Goal: Check status

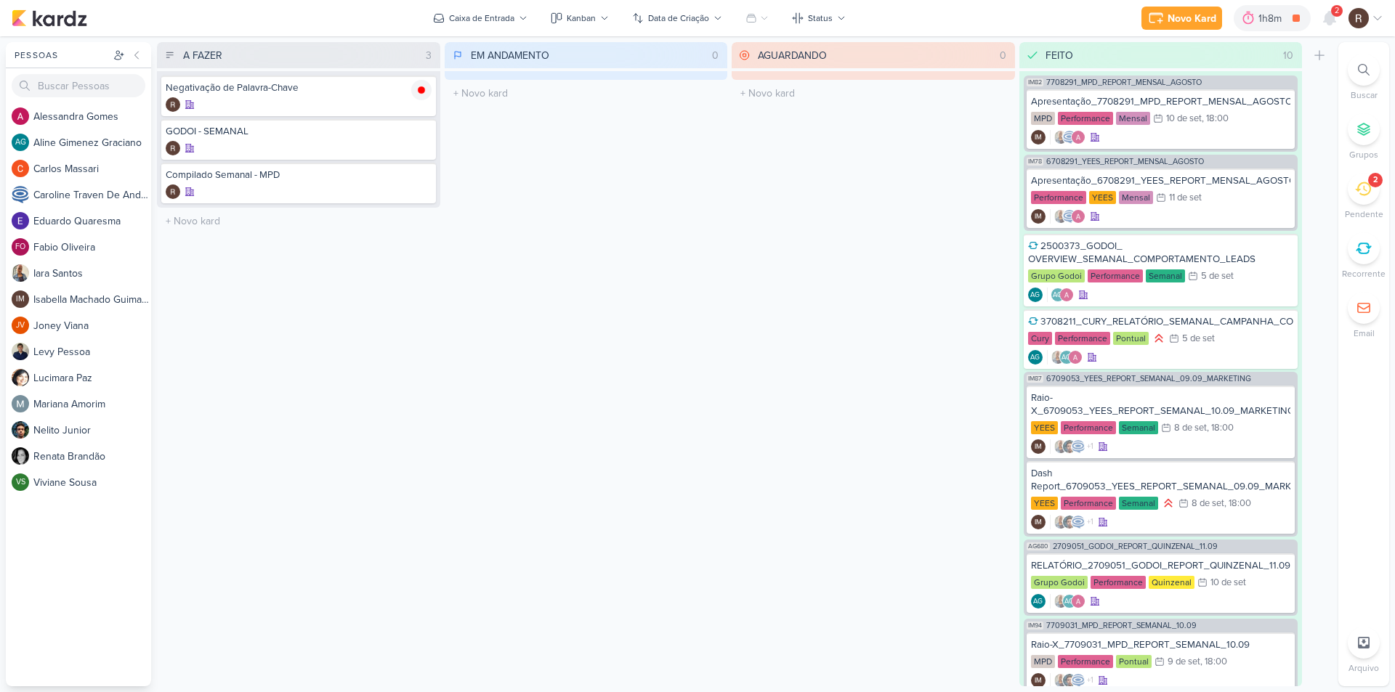
scroll to position [527, 0]
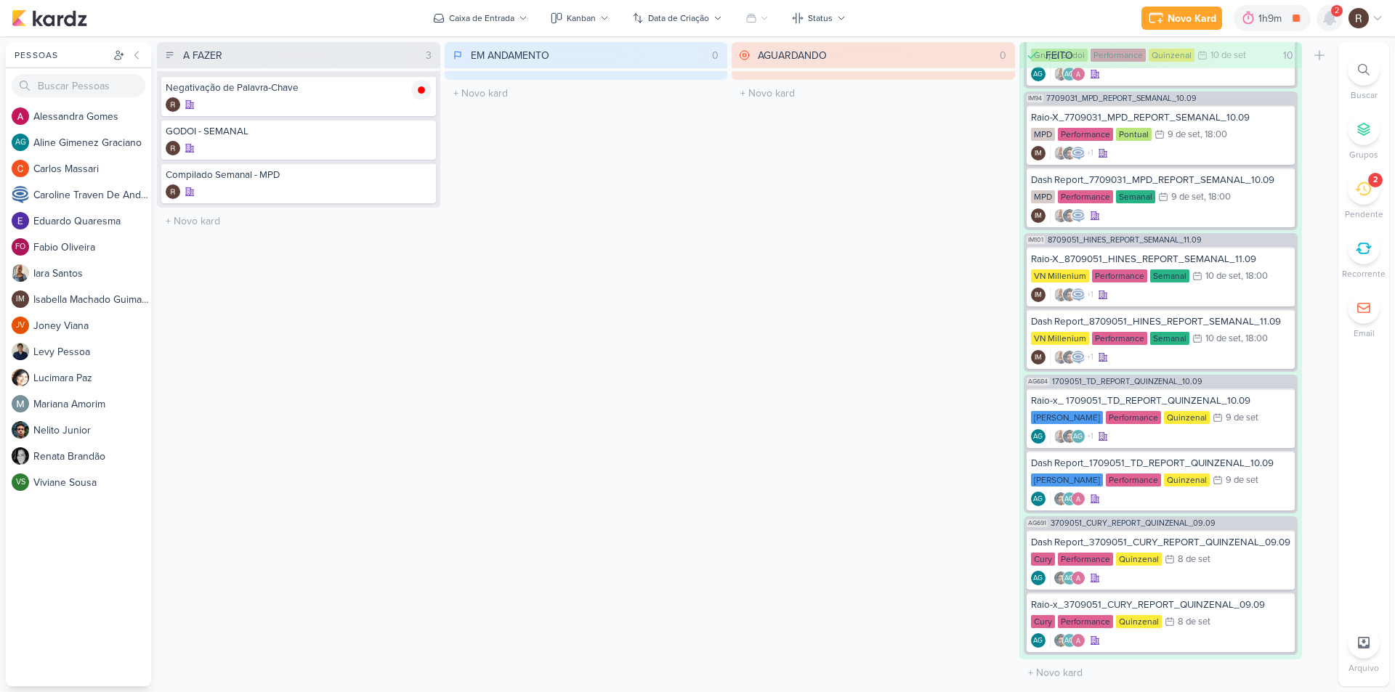
click at [1334, 25] on icon at bounding box center [1329, 17] width 17 height 17
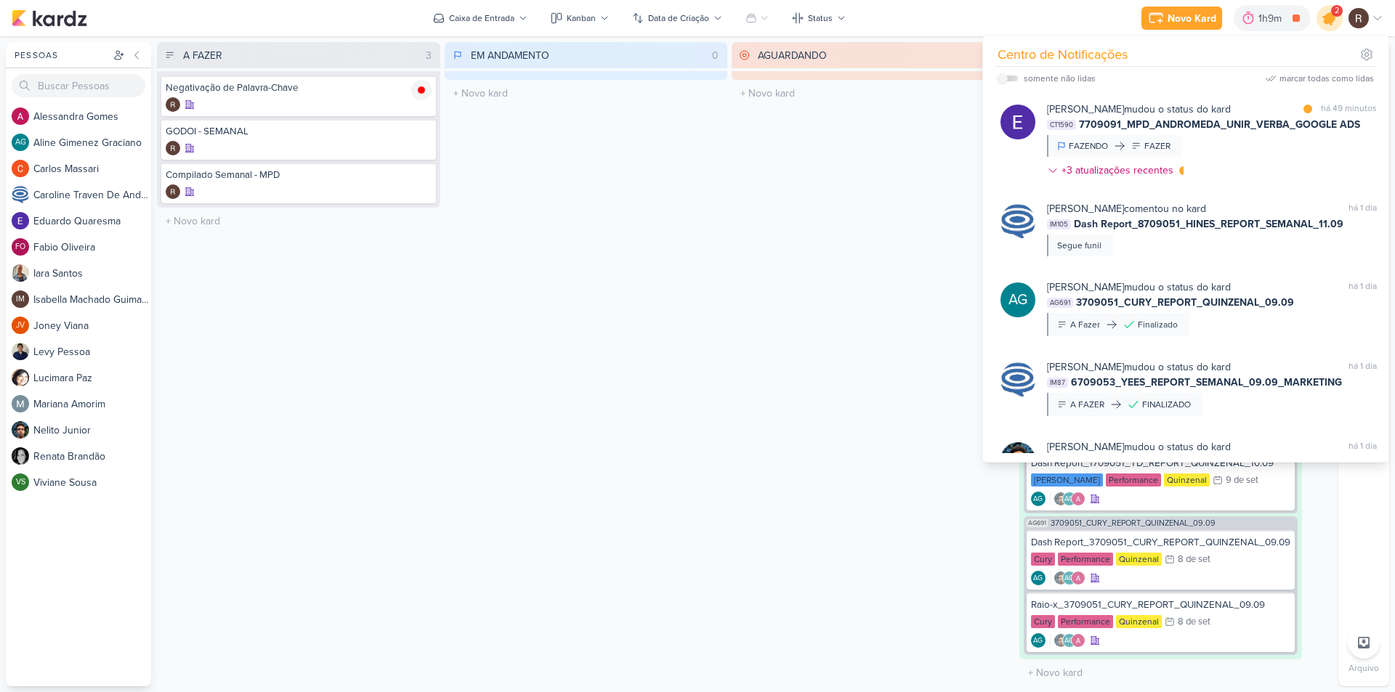
click at [1334, 25] on icon at bounding box center [1329, 18] width 25 height 25
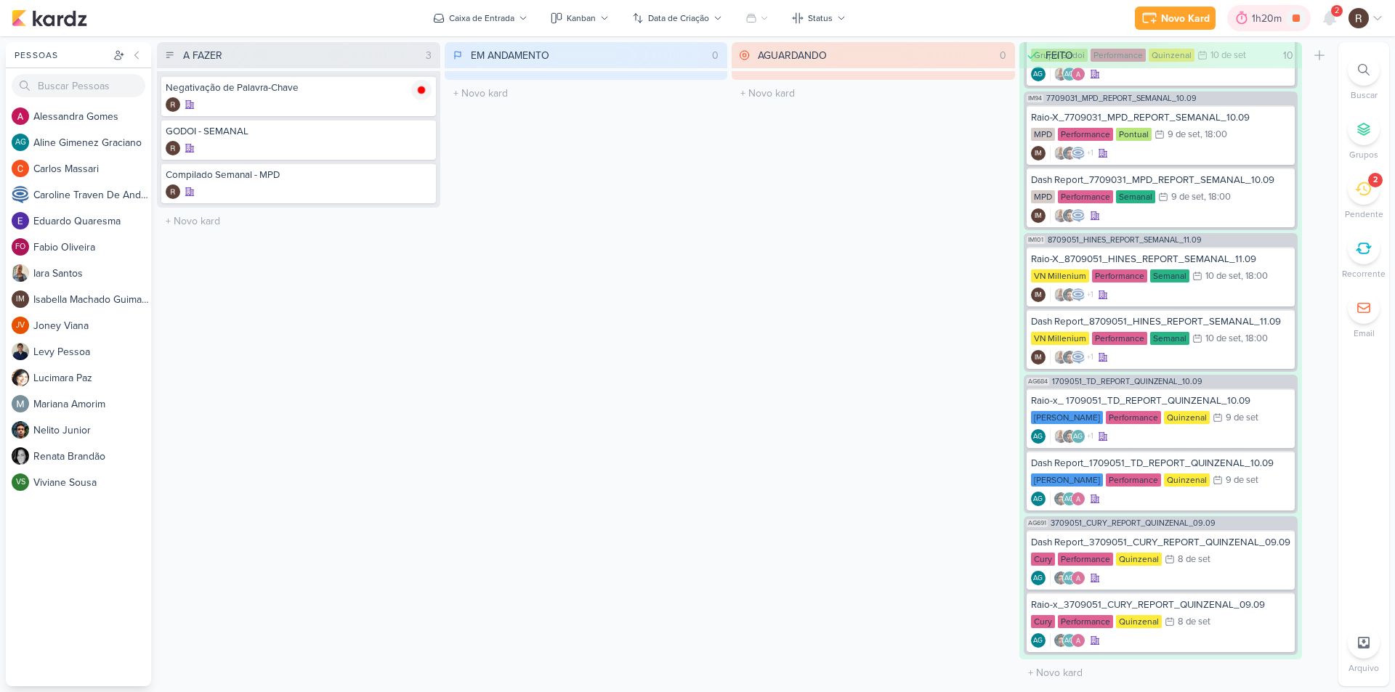
click at [1262, 23] on div "1h20m" at bounding box center [1269, 18] width 34 height 15
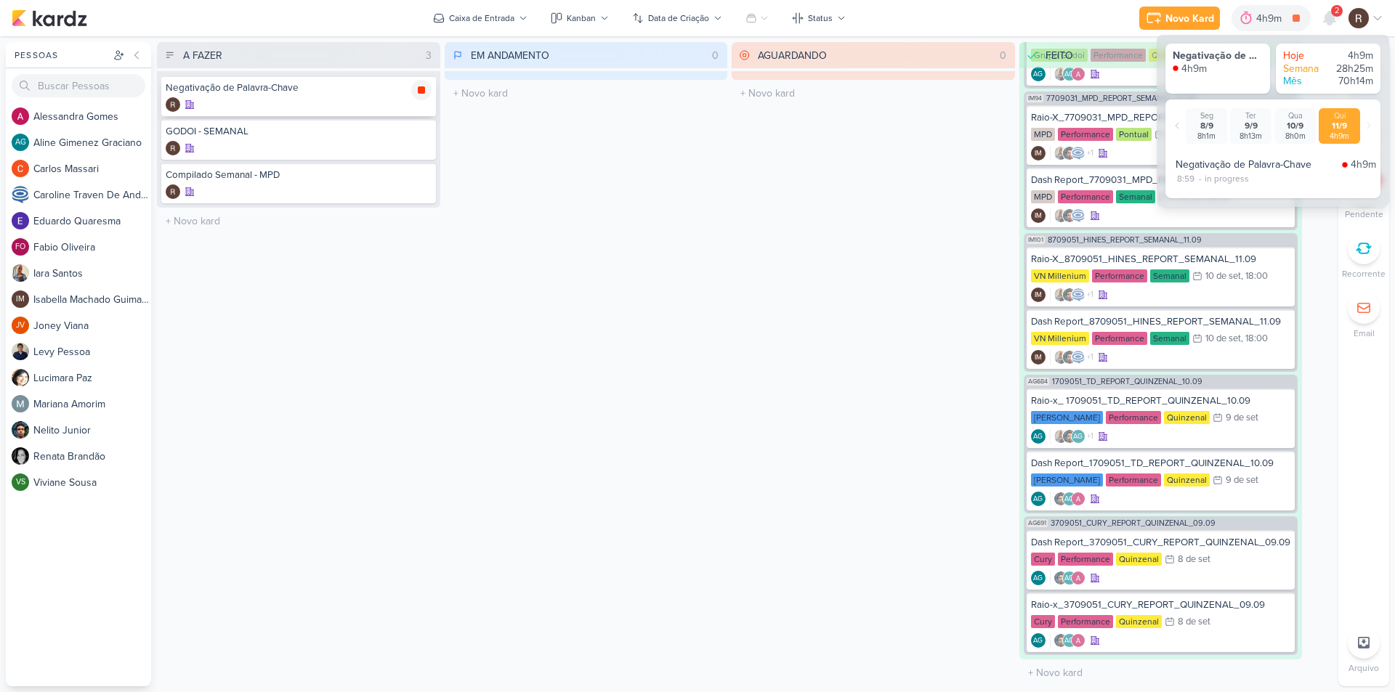
click at [421, 93] on icon at bounding box center [421, 89] width 7 height 7
click at [504, 256] on div "EM ANDAMENTO 0 Mover Para Esquerda Mover Para Direita Deletar O título do kard …" at bounding box center [586, 364] width 283 height 644
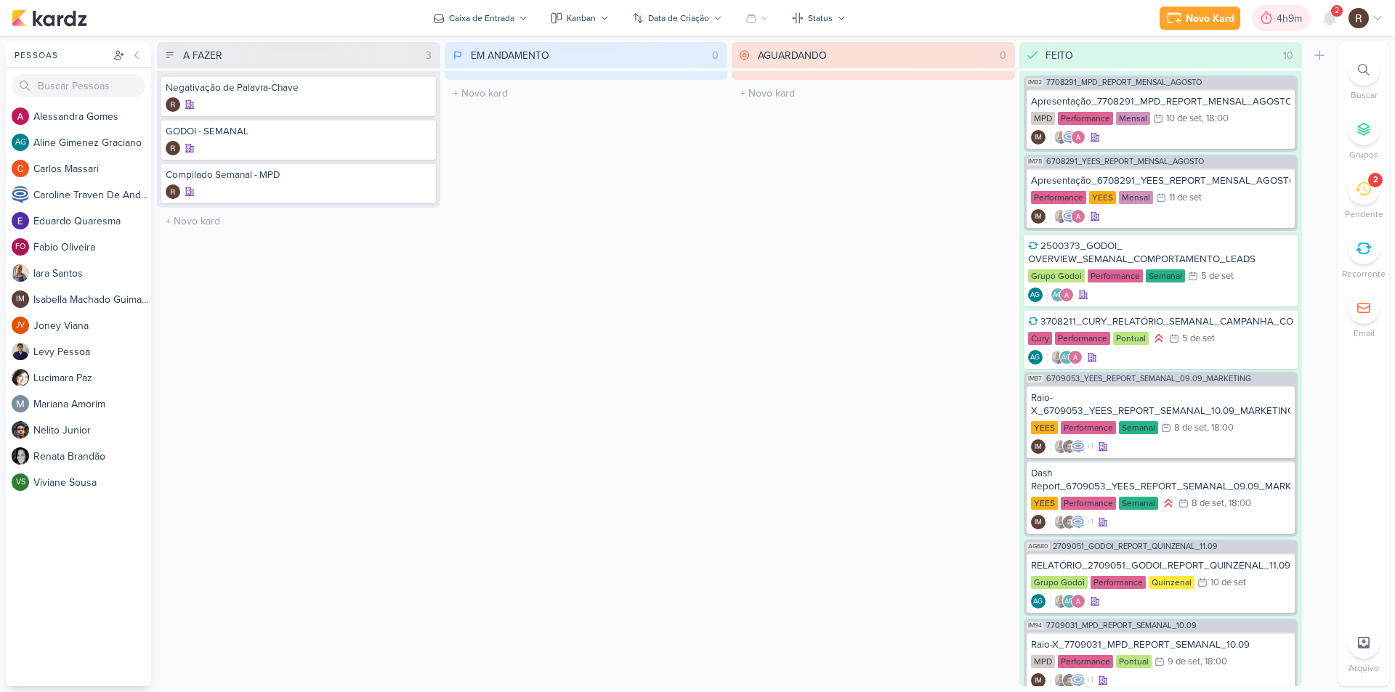
click at [1284, 20] on div "4h9m" at bounding box center [1292, 18] width 30 height 15
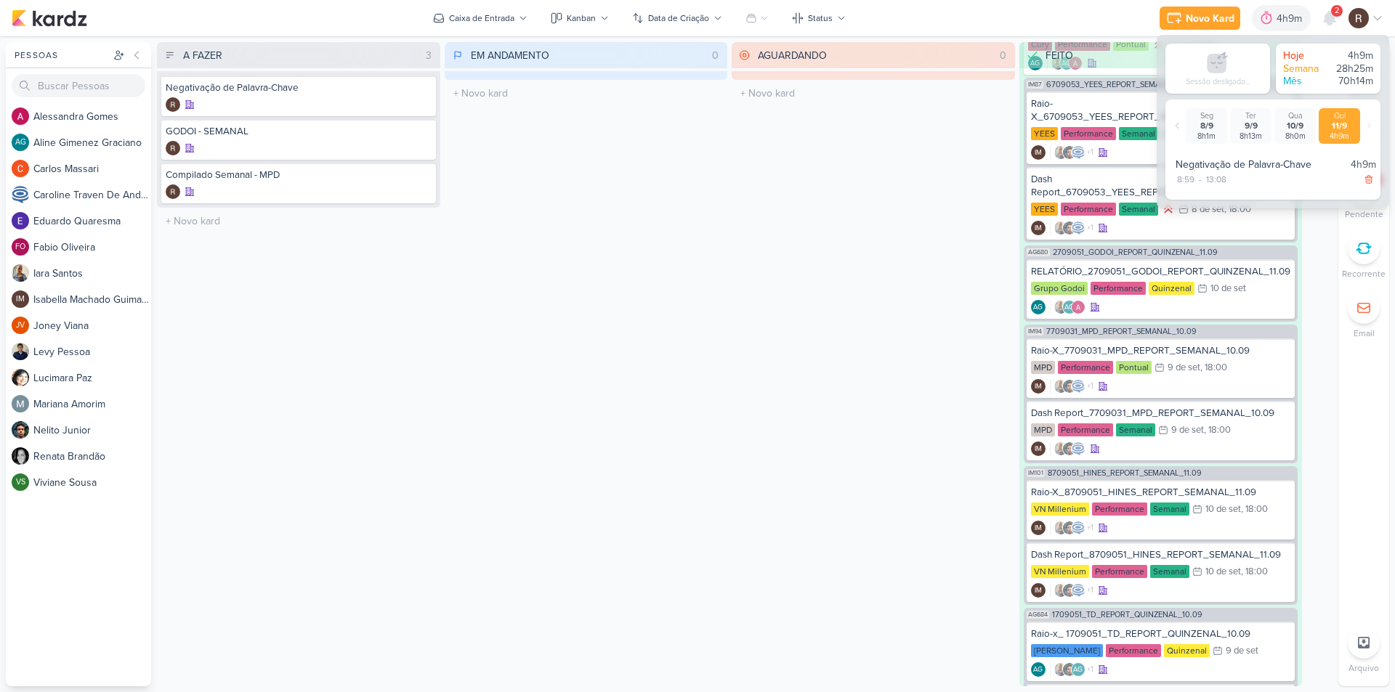
scroll to position [291, 0]
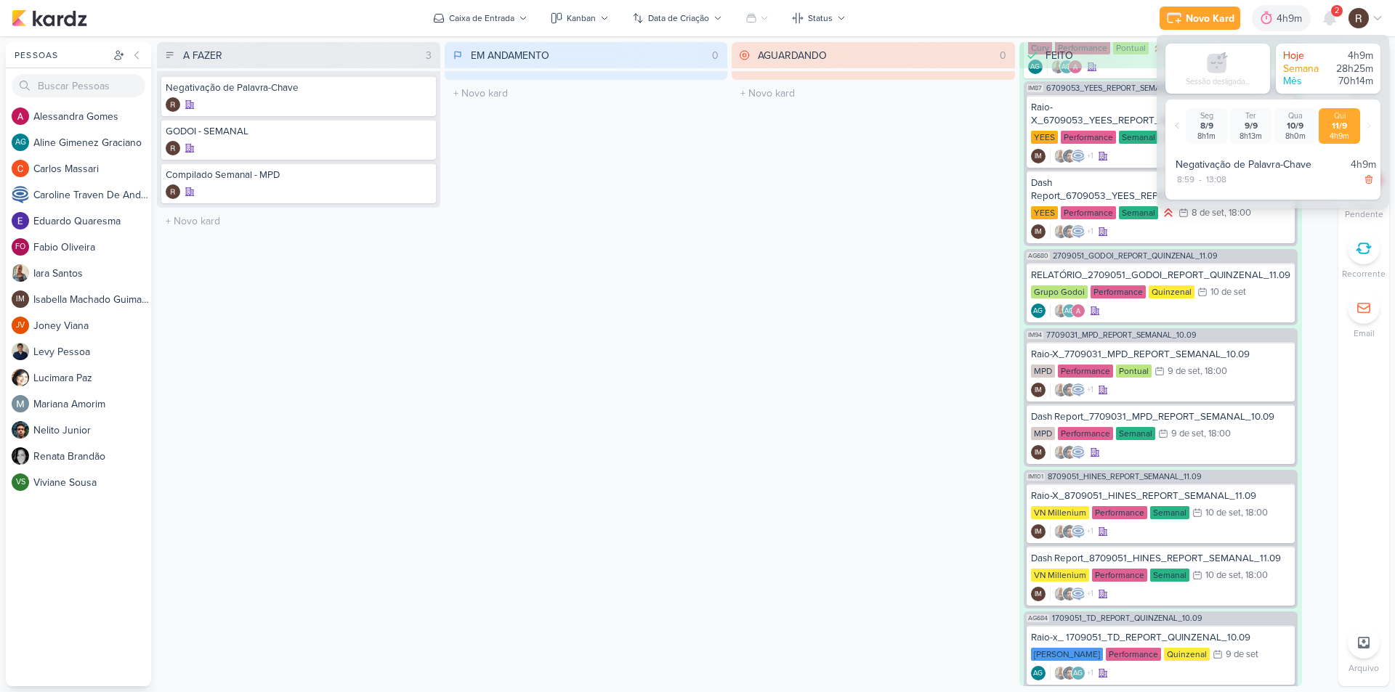
click at [849, 331] on div "AGUARDANDO 0 Mover Para Esquerda Mover Para Direita [GEOGRAPHIC_DATA] O título …" at bounding box center [873, 364] width 283 height 644
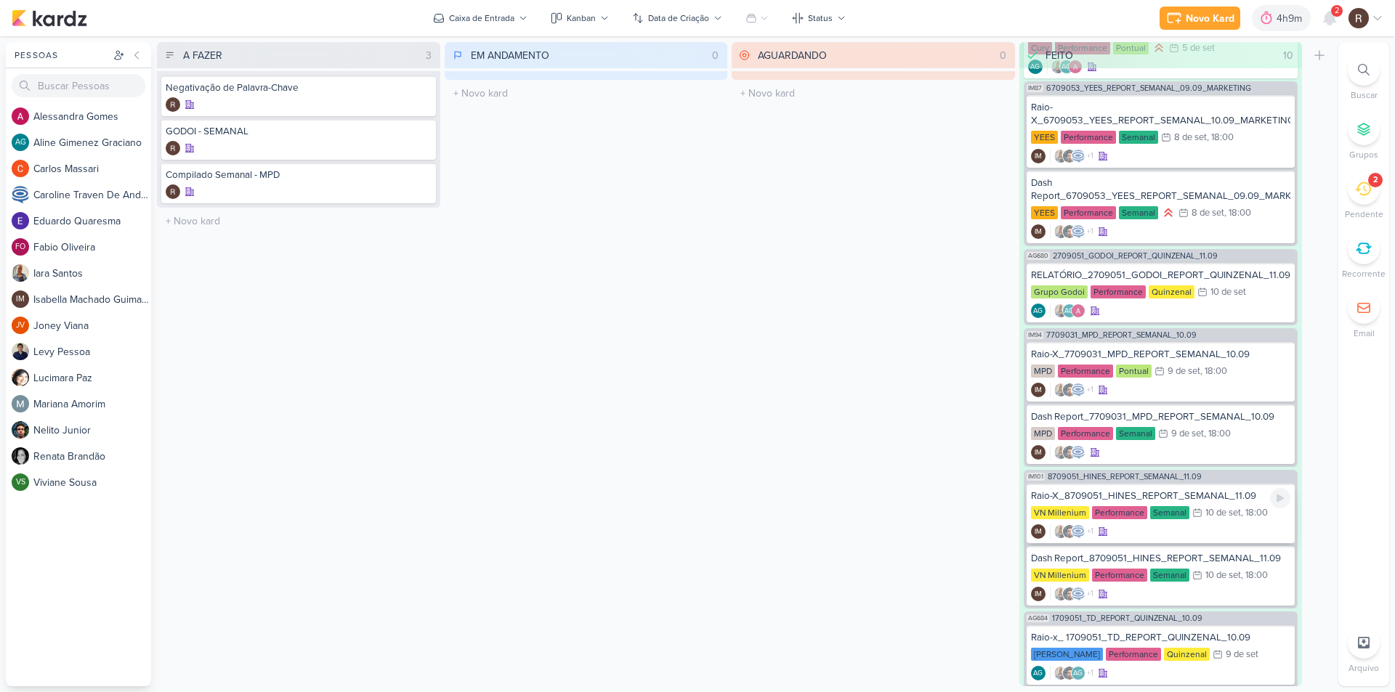
click at [1143, 519] on div "Performance" at bounding box center [1119, 512] width 55 height 13
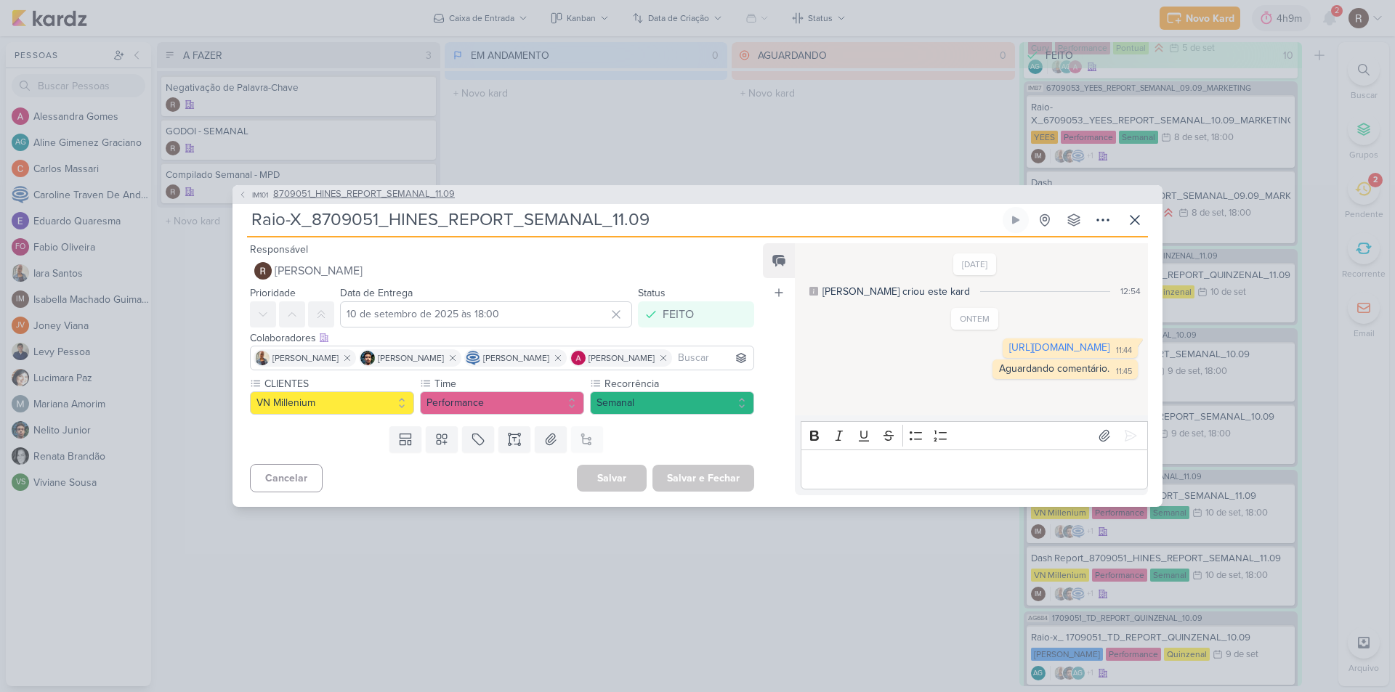
click at [439, 187] on span "8709051_HINES_REPORT_SEMANAL_11.09" at bounding box center [364, 194] width 182 height 15
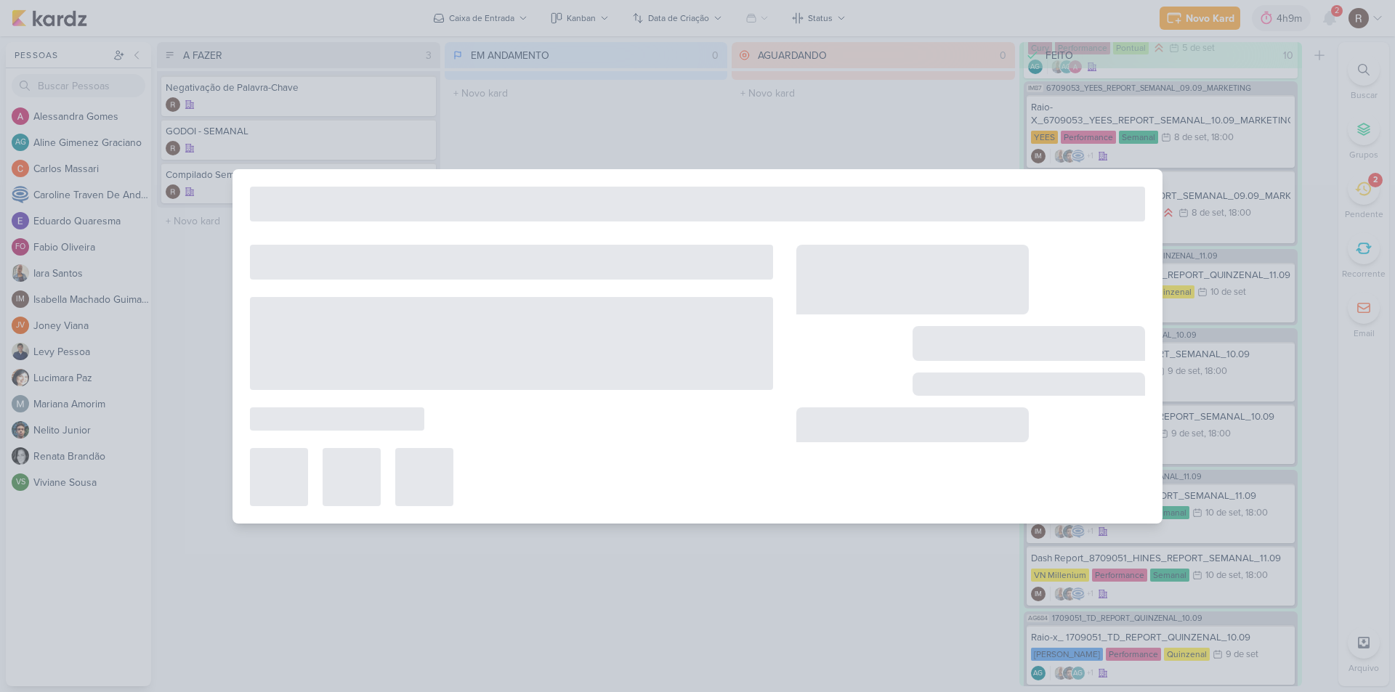
type input "8709051_HINES_REPORT_SEMANAL_11.09"
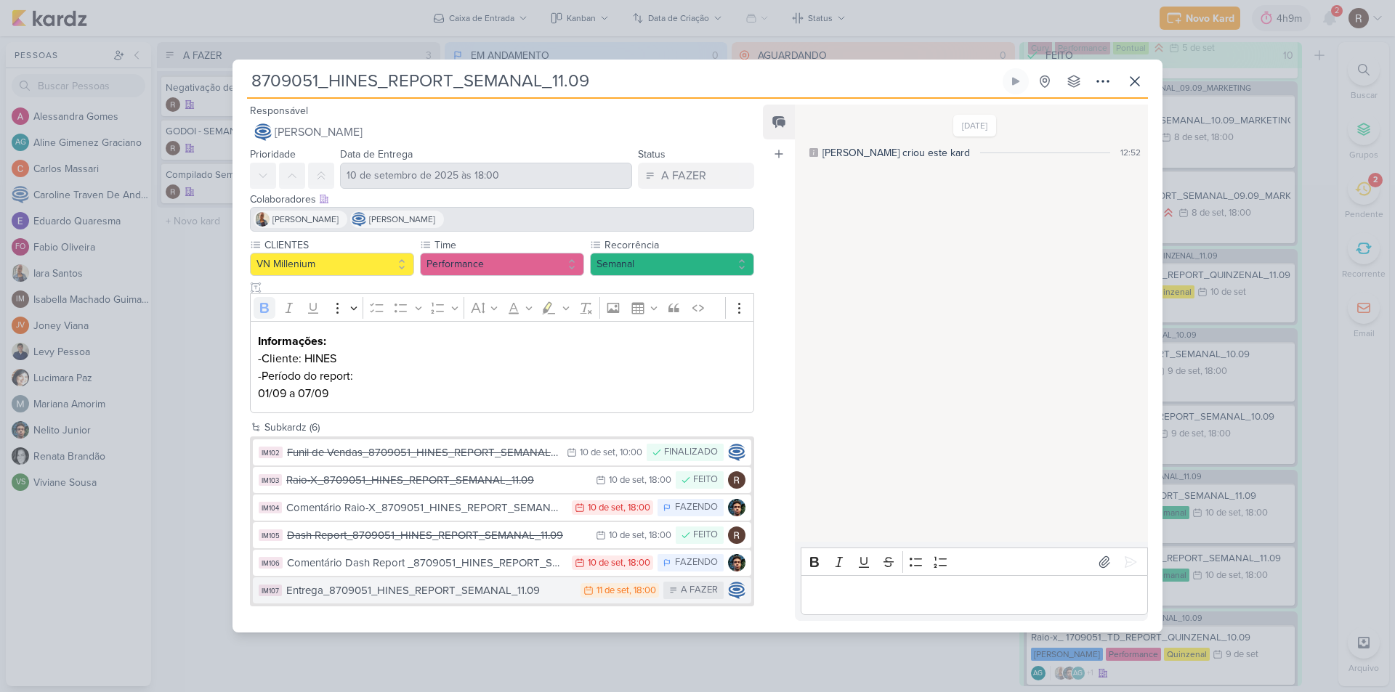
click at [501, 586] on div "Entrega_8709051_HINES_REPORT_SEMANAL_11.09" at bounding box center [429, 591] width 287 height 17
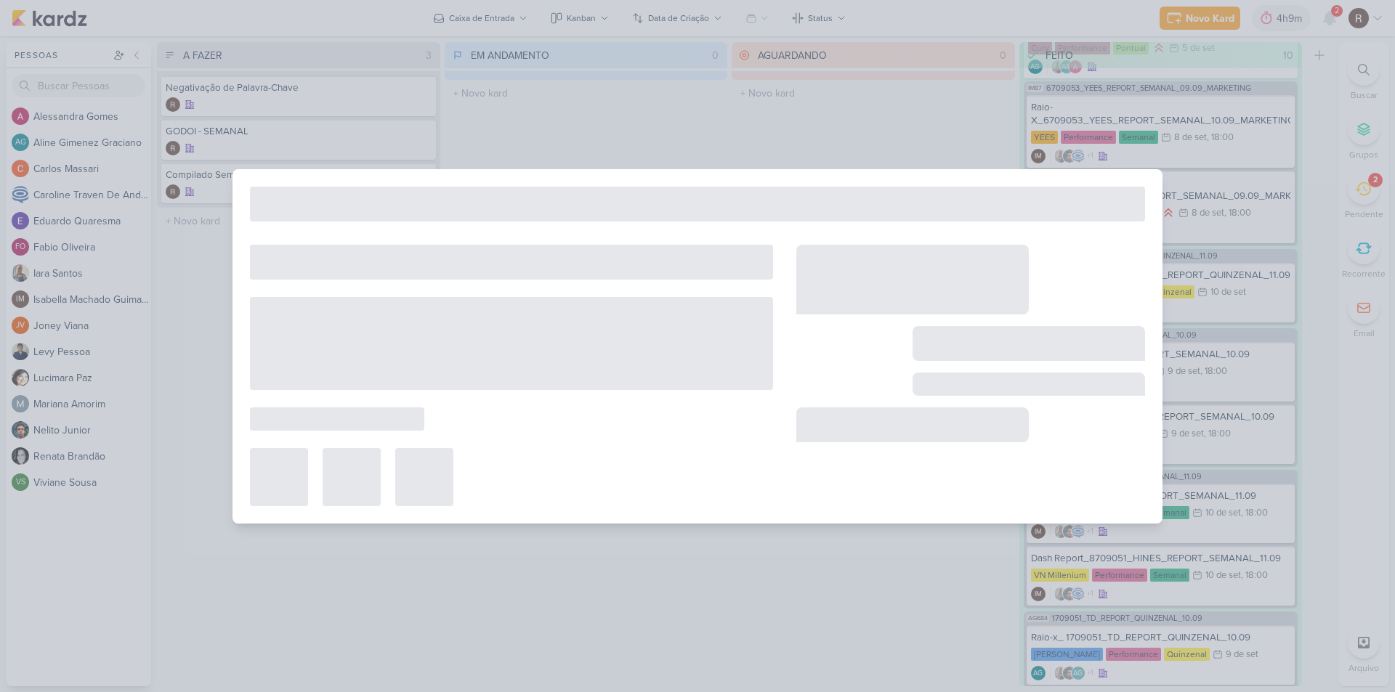
type input "Entrega_8709051_HINES_REPORT_SEMANAL_11.09"
type input "[DATE] 18:00"
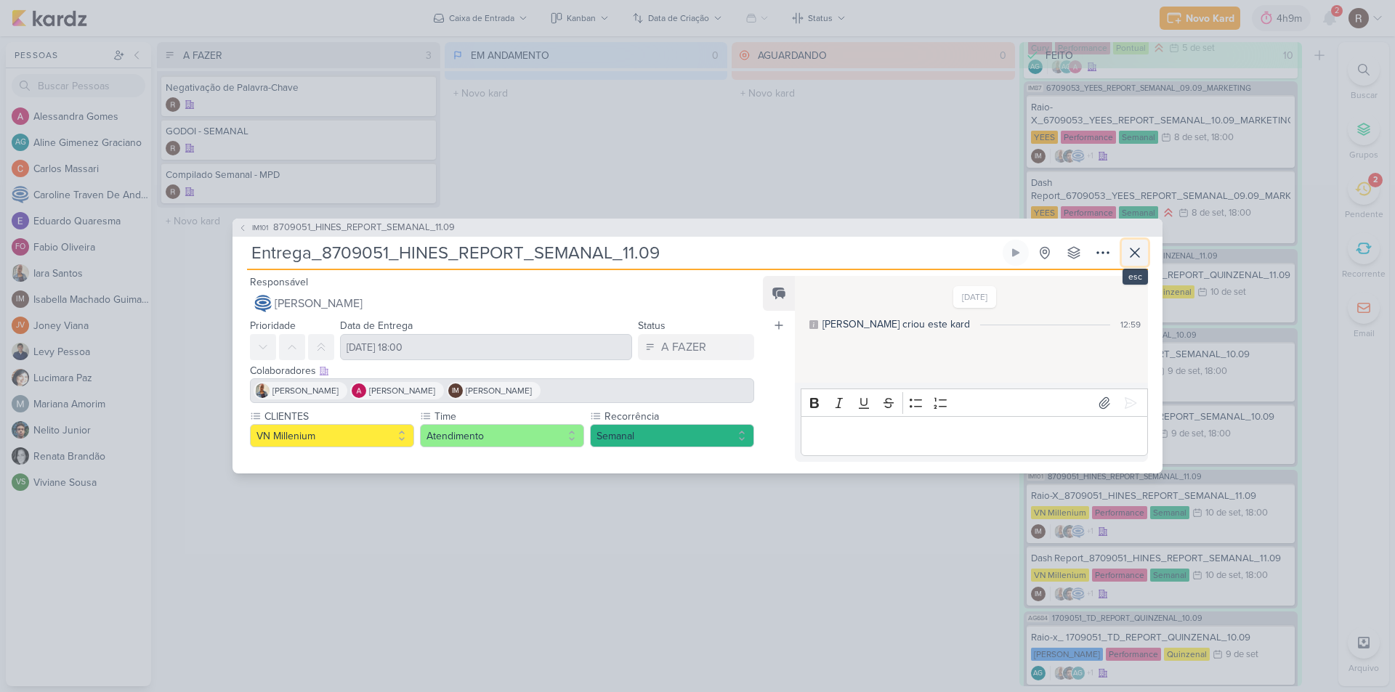
click at [1136, 248] on icon at bounding box center [1134, 252] width 17 height 17
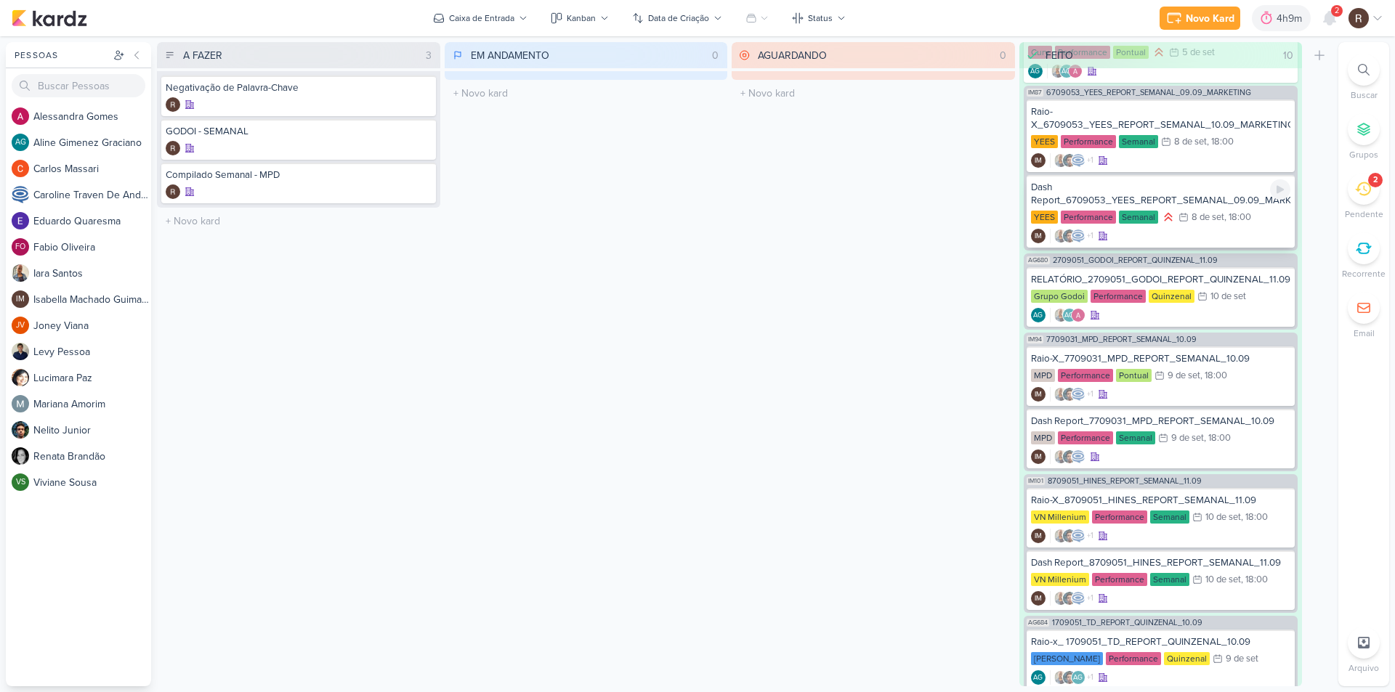
scroll to position [436, 0]
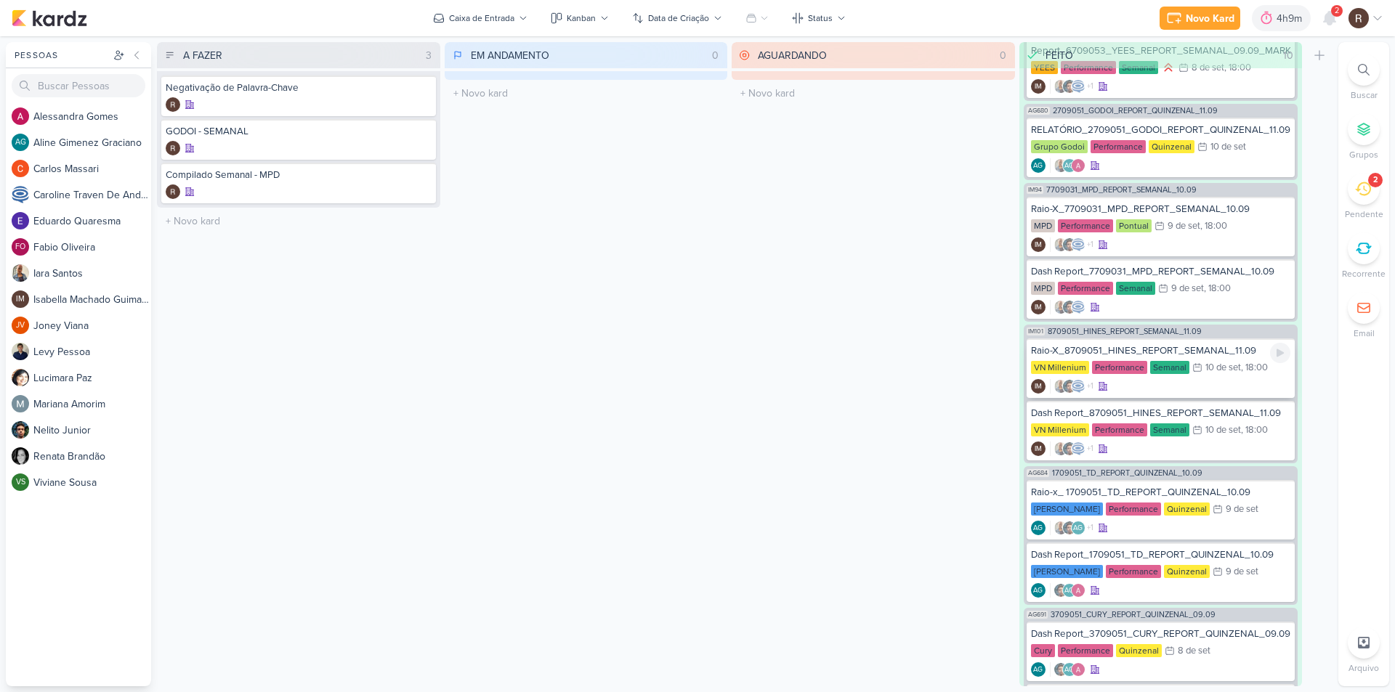
click at [1136, 379] on div "+1 IM" at bounding box center [1161, 386] width 260 height 15
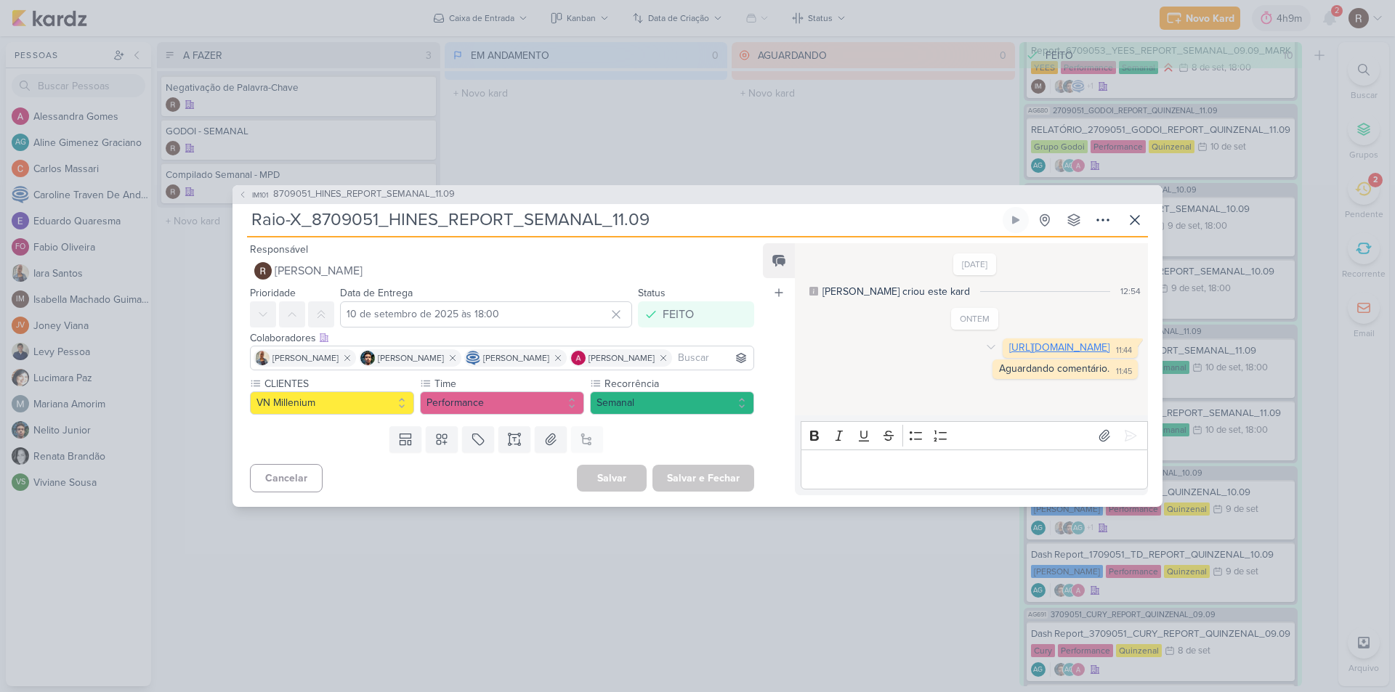
click at [1009, 354] on link "[URL][DOMAIN_NAME]" at bounding box center [1059, 347] width 100 height 12
click at [1130, 225] on icon at bounding box center [1134, 219] width 17 height 17
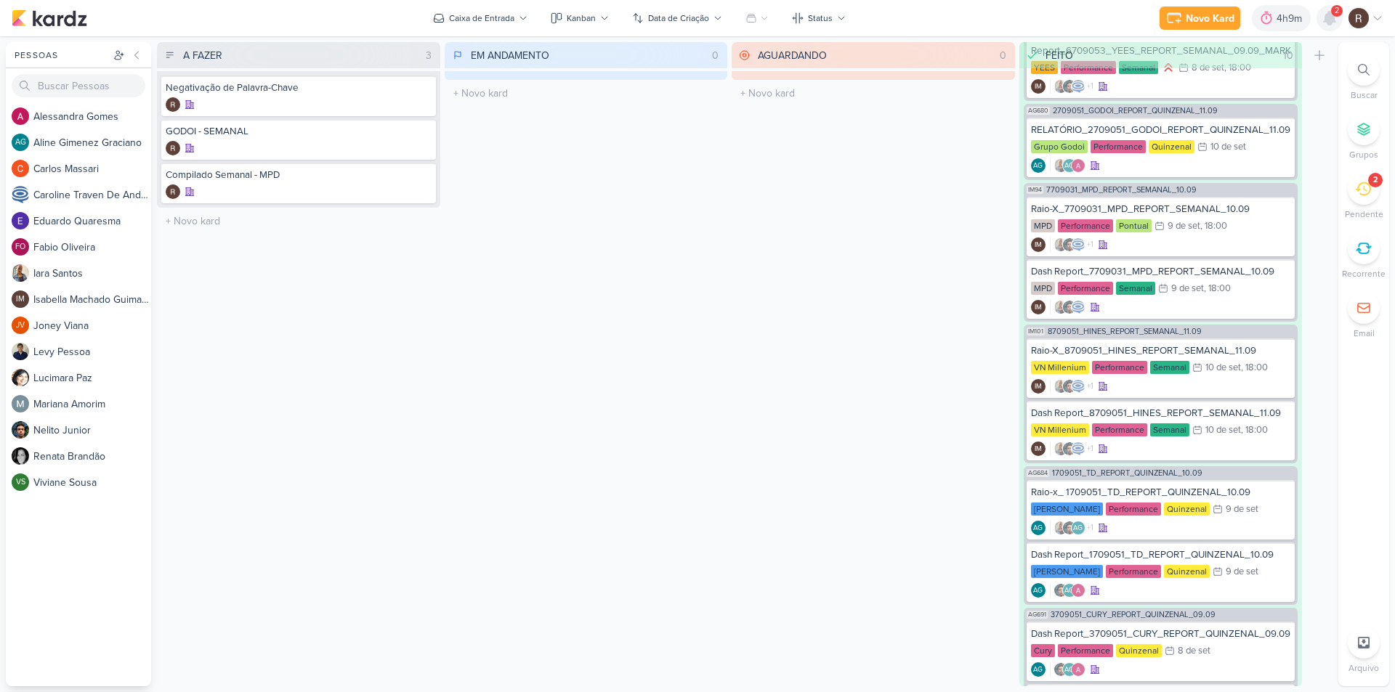
click at [1328, 14] on icon at bounding box center [1330, 18] width 12 height 13
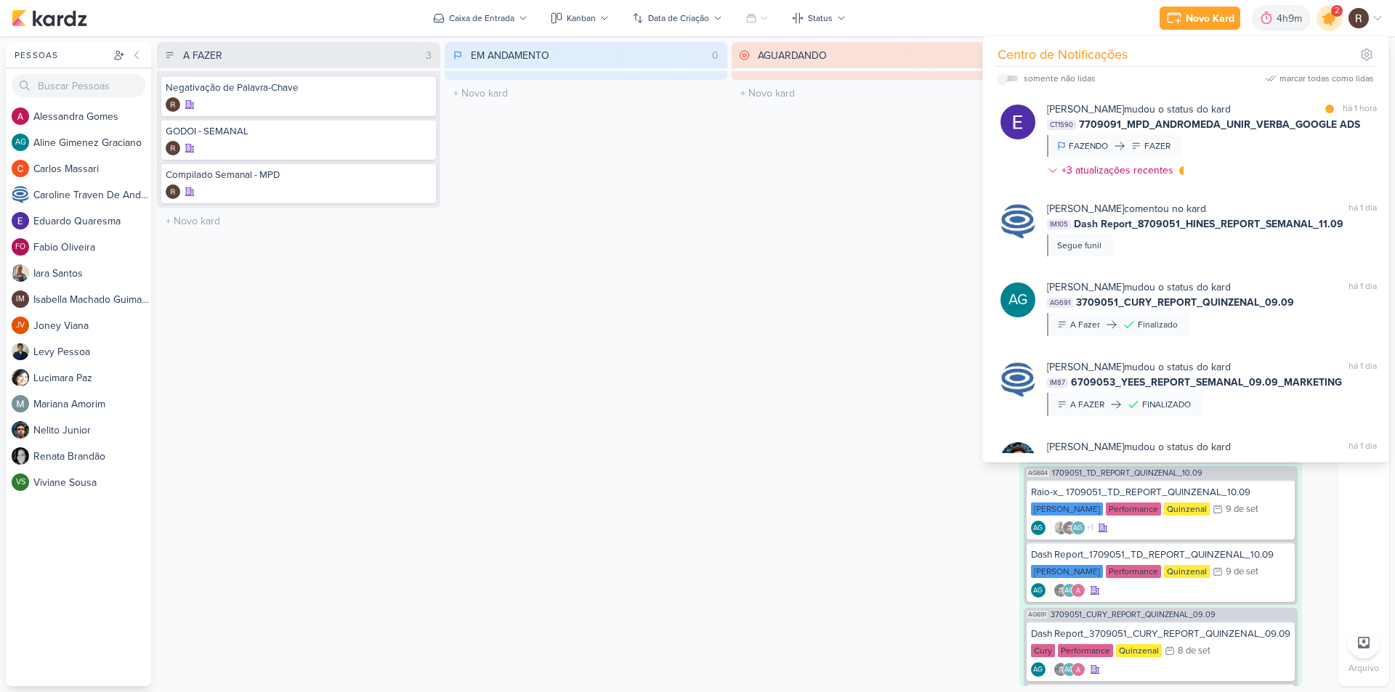
click at [1328, 14] on icon at bounding box center [1329, 17] width 17 height 17
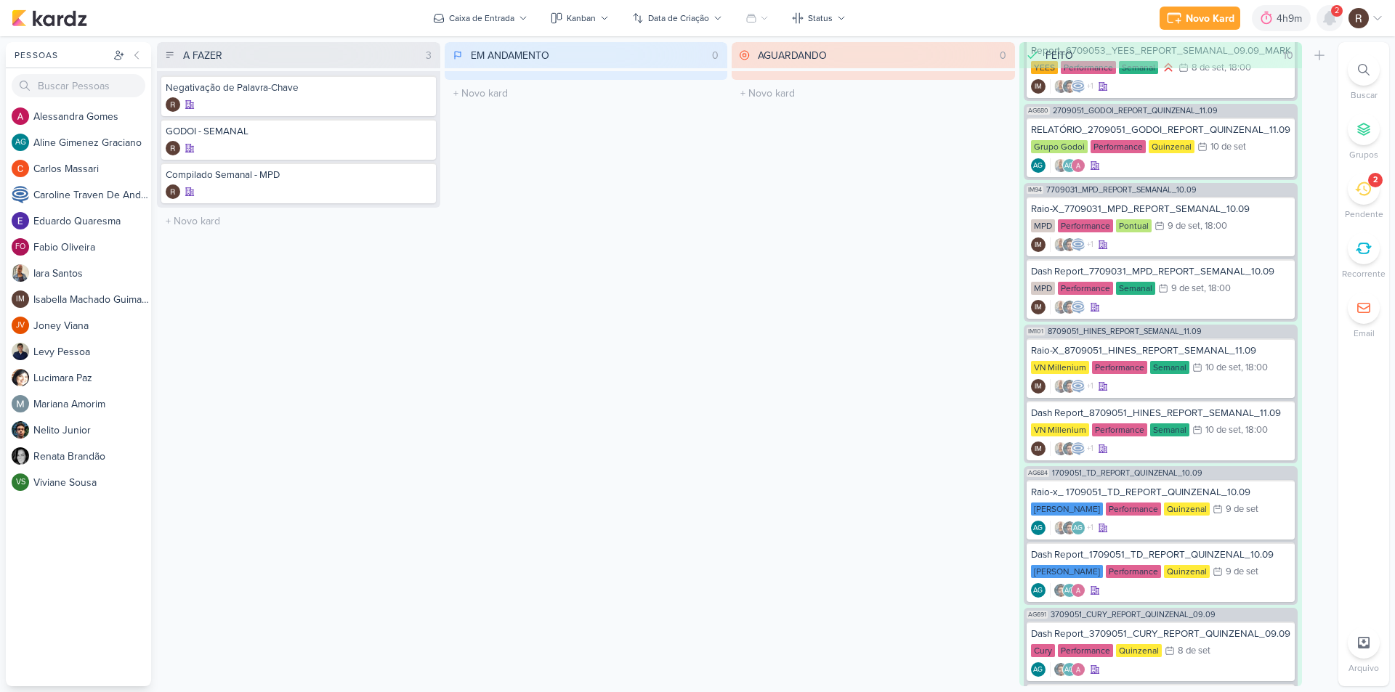
click at [1333, 24] on icon at bounding box center [1329, 17] width 17 height 17
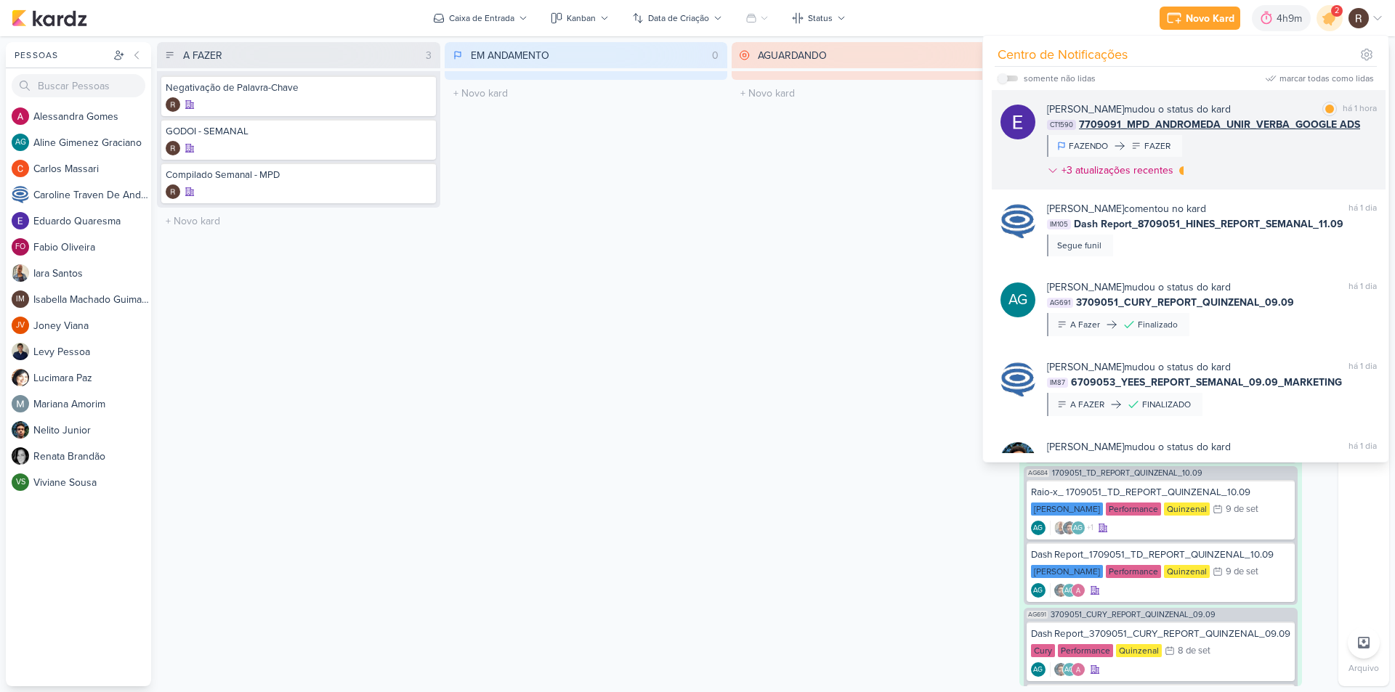
click at [1299, 173] on div "[PERSON_NAME] mudou o status do kard marcar como lida há 1 hora CT1590 7709091_…" at bounding box center [1212, 143] width 330 height 82
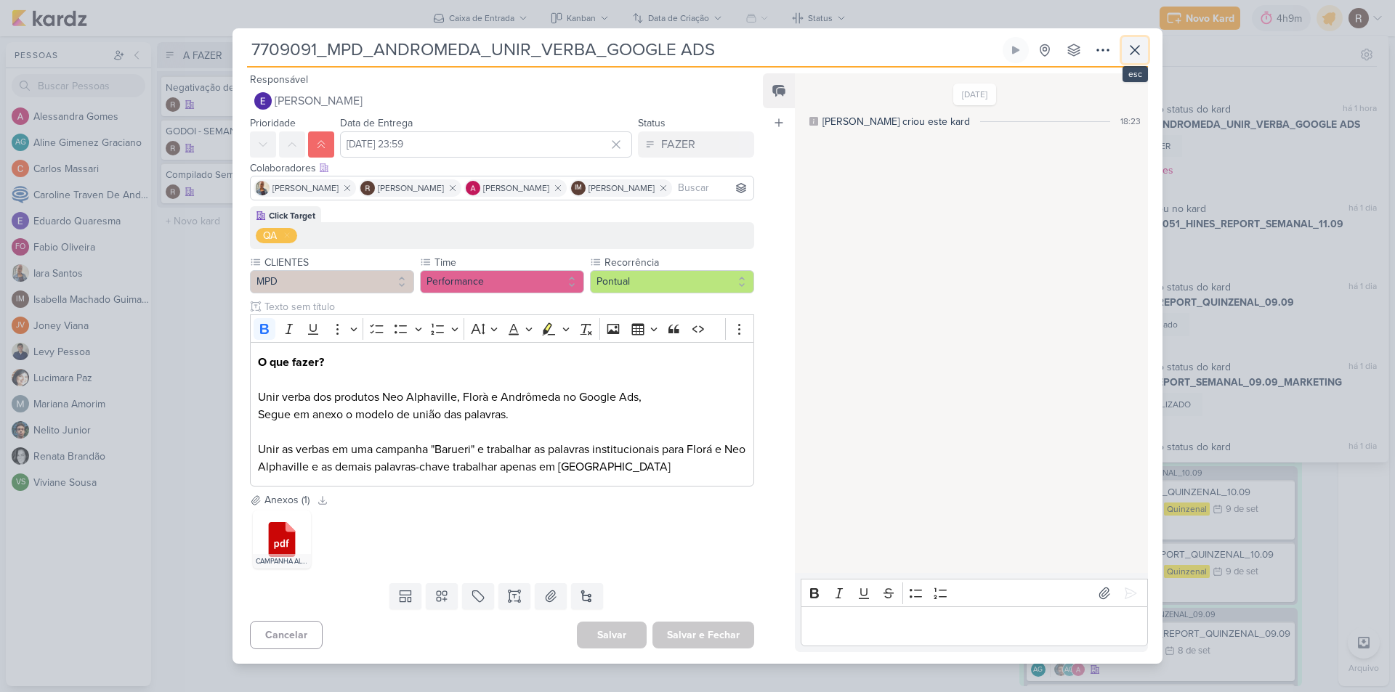
click at [1143, 52] on icon at bounding box center [1134, 49] width 17 height 17
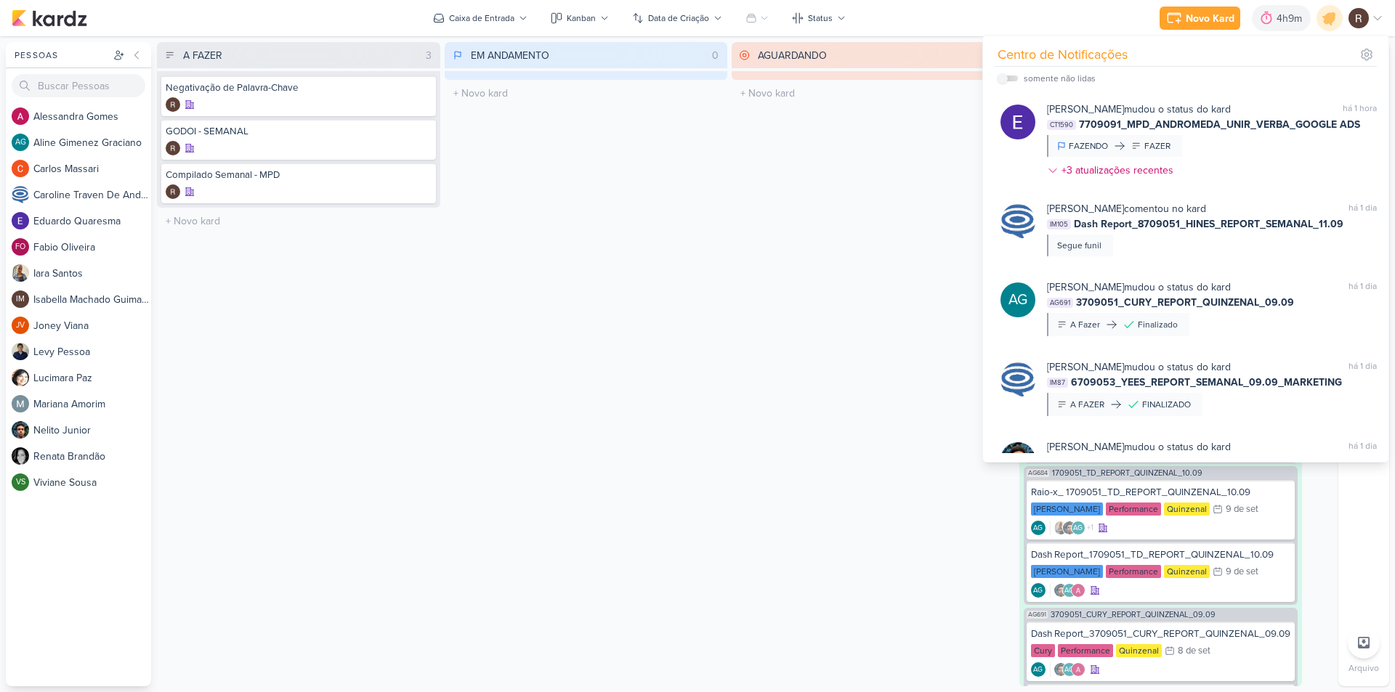
click at [767, 172] on div "AGUARDANDO 0 Mover Para Esquerda Mover Para Direita [GEOGRAPHIC_DATA] O título …" at bounding box center [873, 364] width 283 height 644
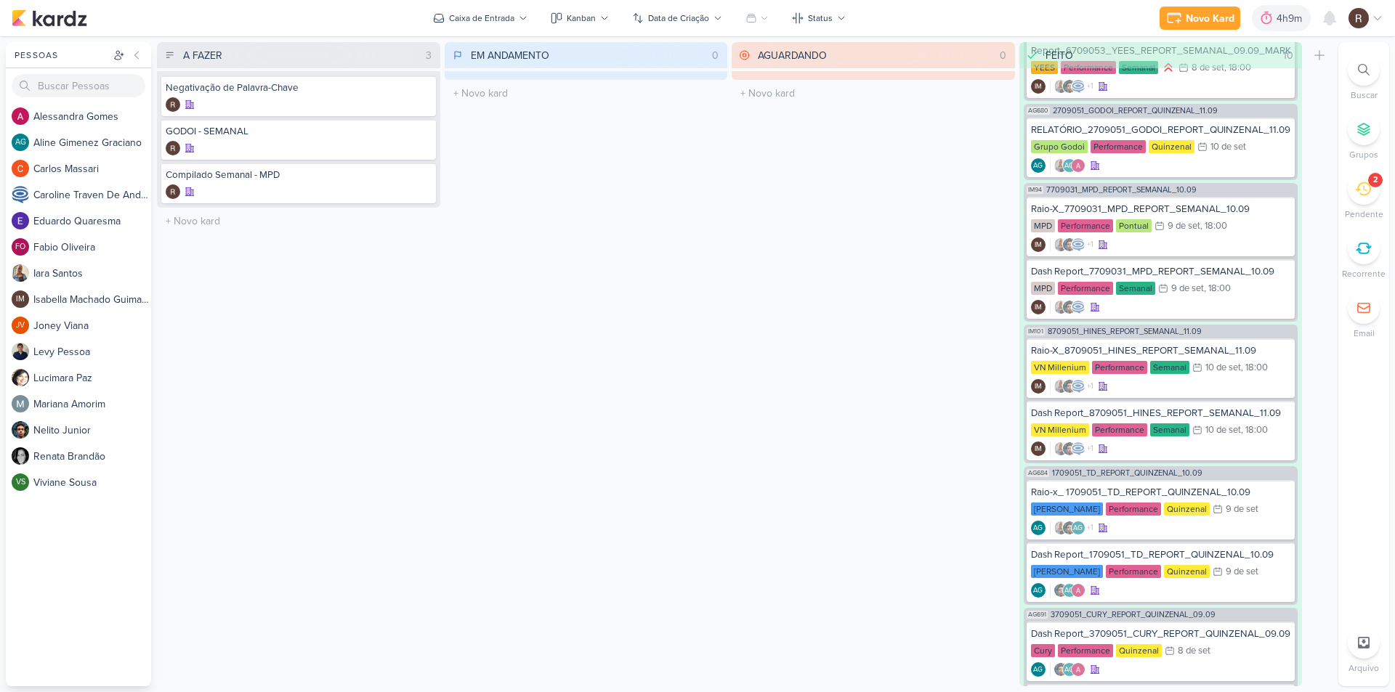
click at [1359, 190] on icon at bounding box center [1363, 189] width 16 height 14
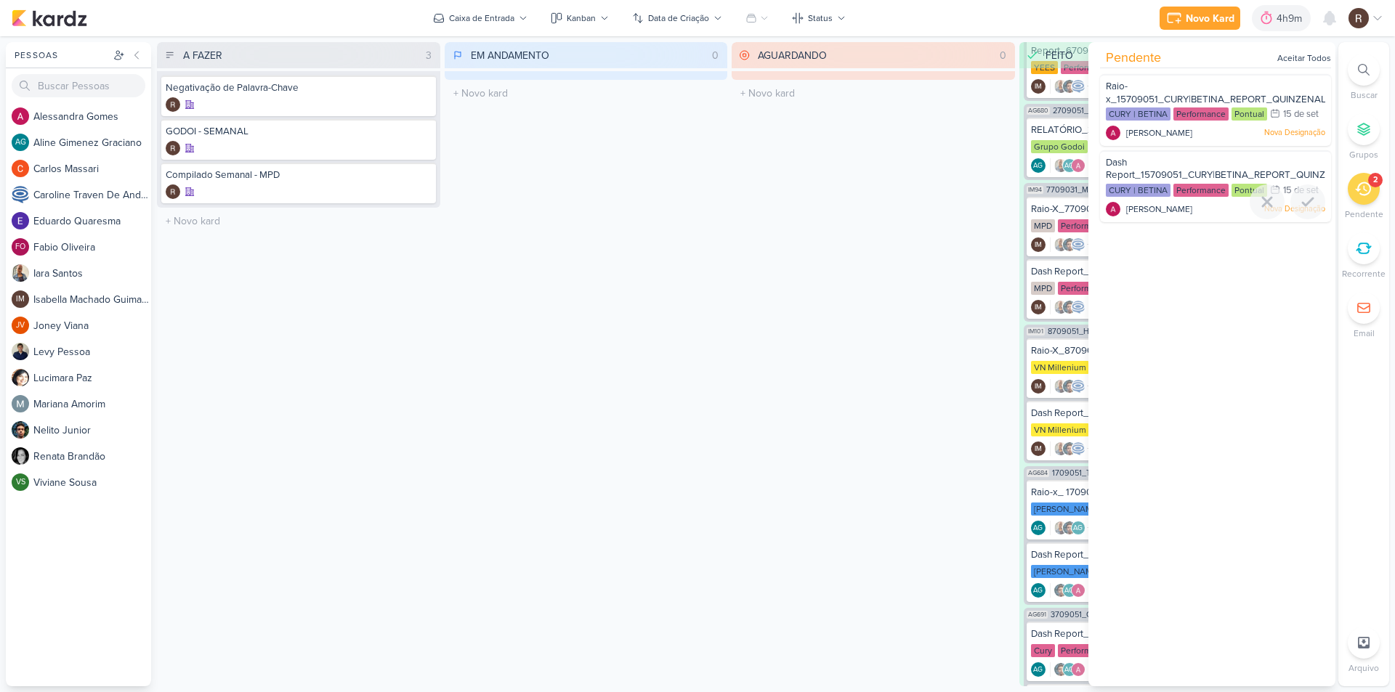
click at [1159, 166] on div "Dash Report_15709051_CURY|BETINA_REPORT_QUINZENAL_16.09" at bounding box center [1215, 169] width 219 height 27
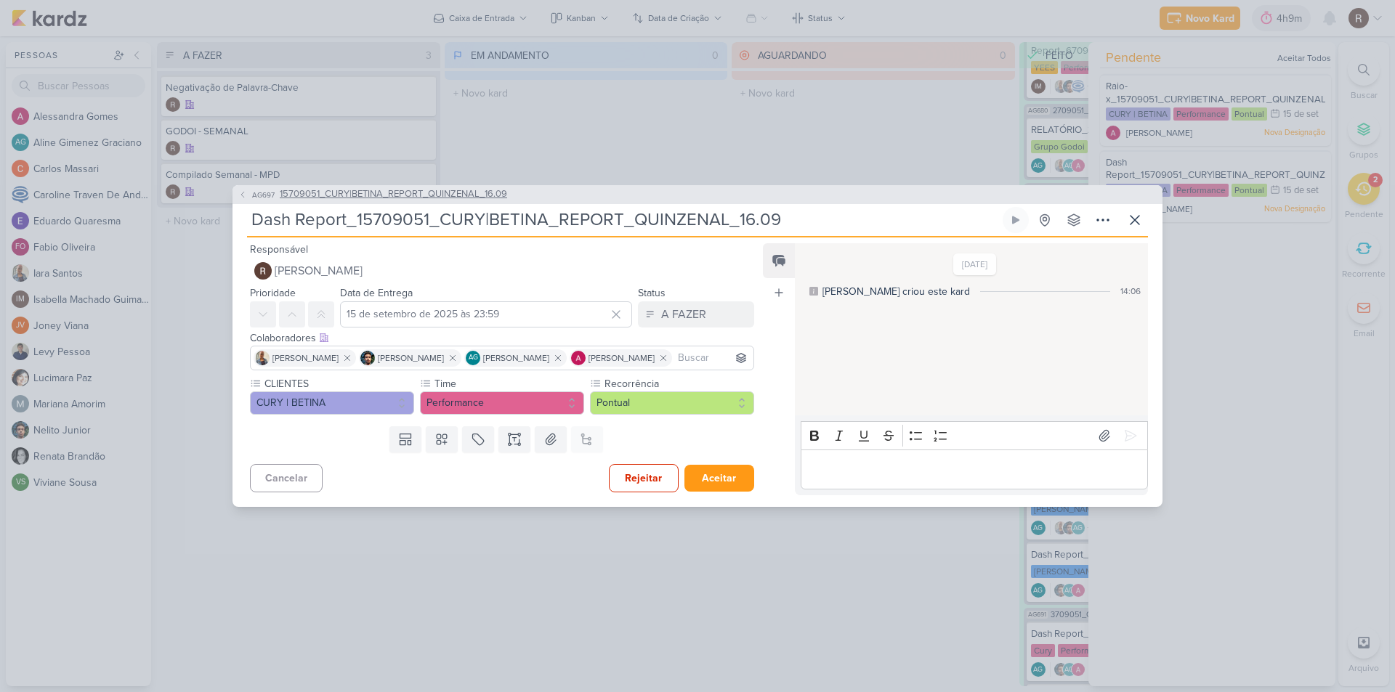
click at [459, 196] on span "15709051_CURY|BETINA_REPORT_QUINZENAL_16.09" at bounding box center [393, 194] width 227 height 15
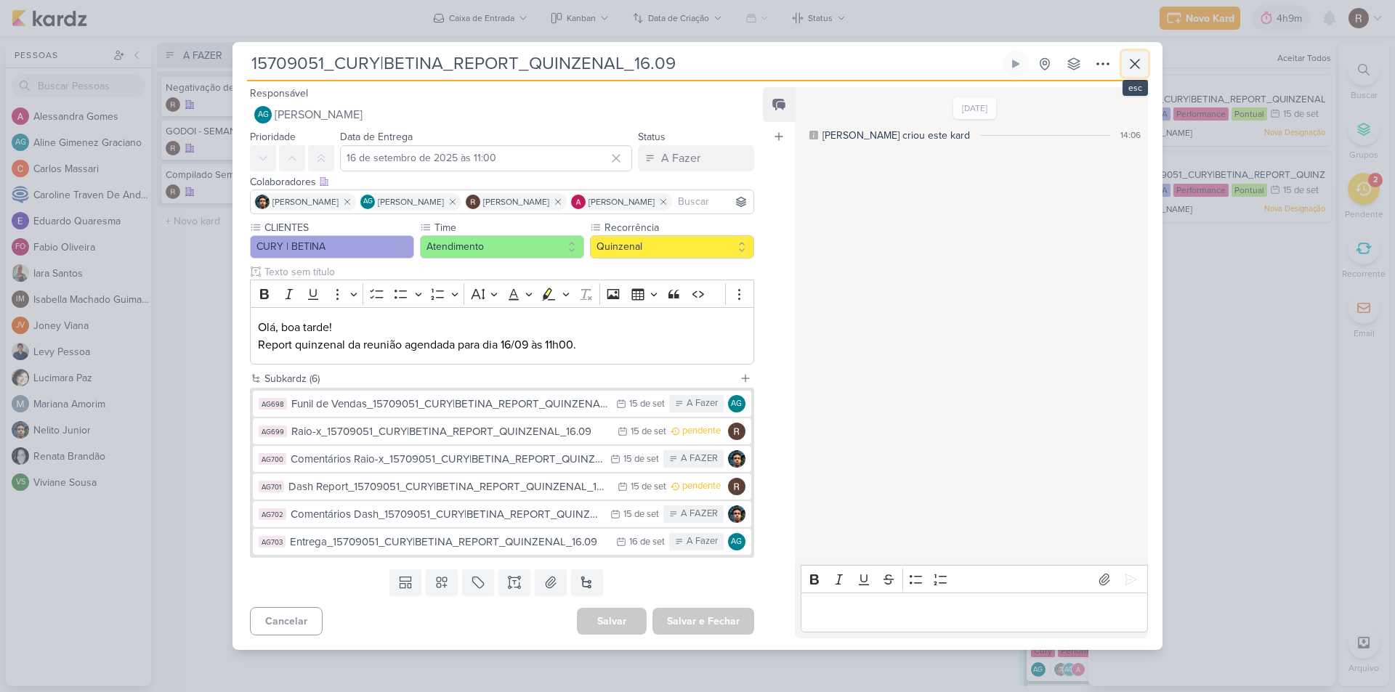
click at [1134, 70] on icon at bounding box center [1134, 63] width 17 height 17
